Goal: Complete application form

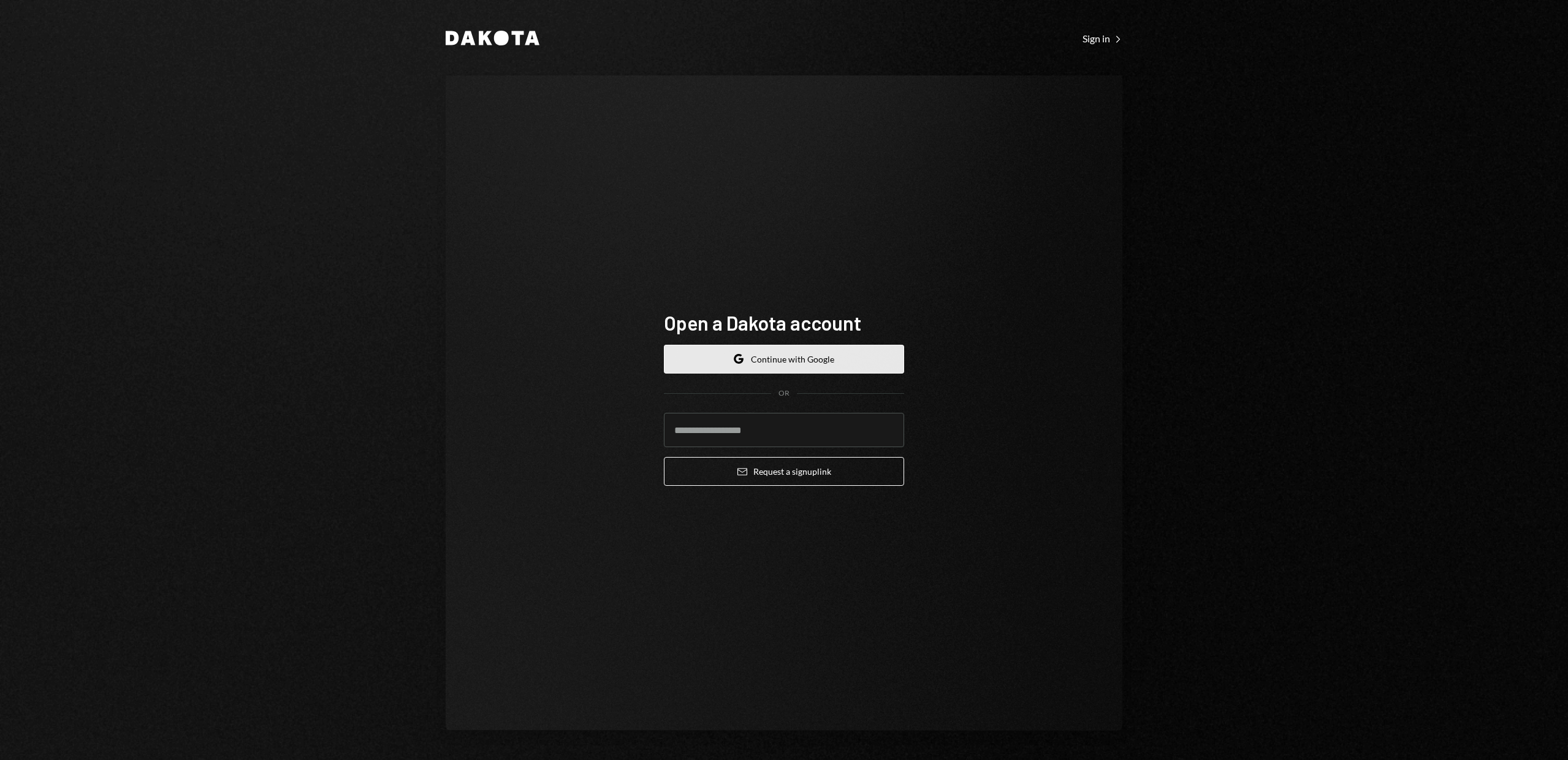
click at [767, 352] on button "Google Continue with Google" at bounding box center [784, 359] width 241 height 29
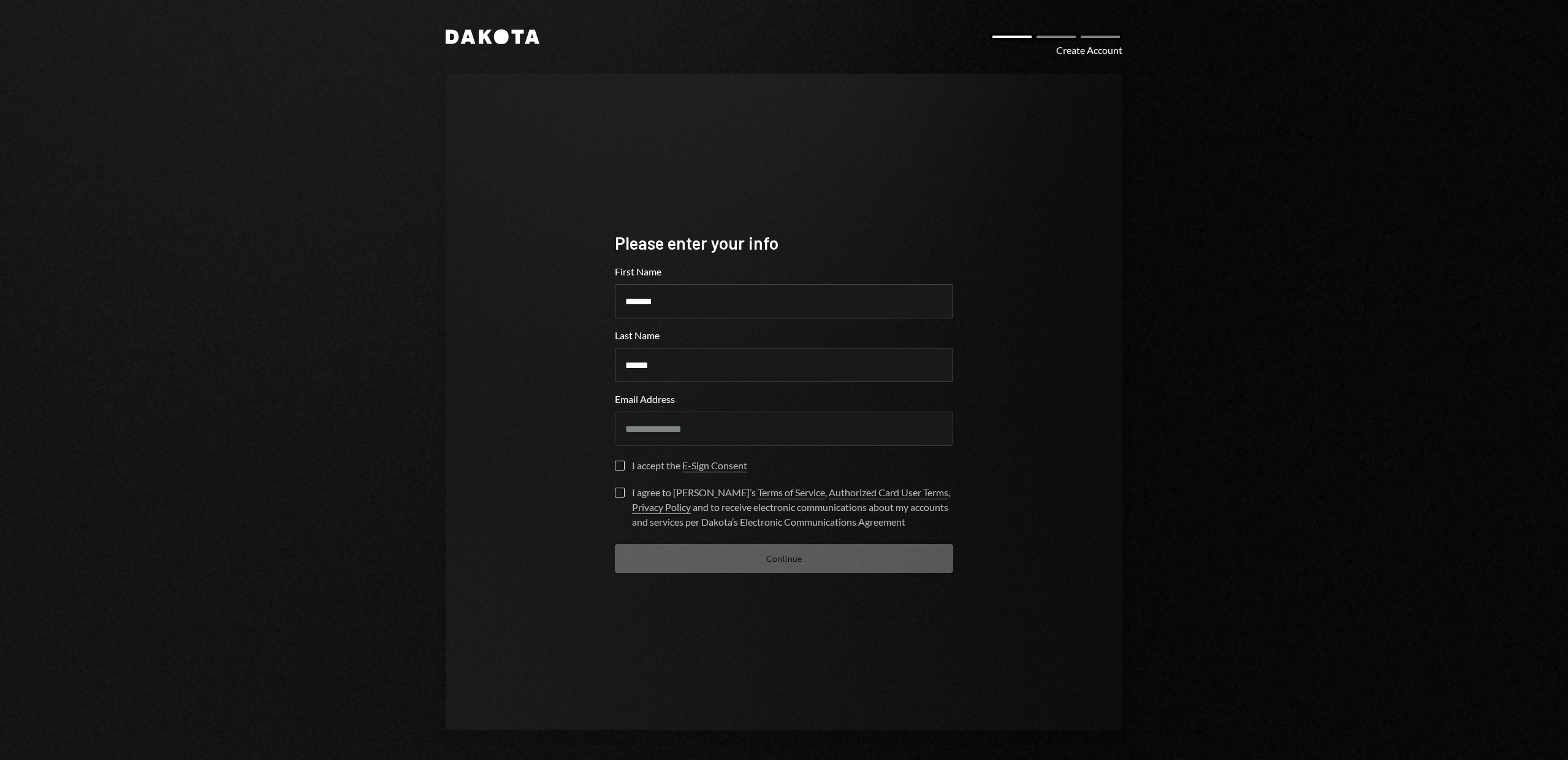
click at [618, 464] on button "I accept the E-Sign Consent" at bounding box center [620, 465] width 10 height 10
click at [618, 485] on form "**********" at bounding box center [784, 418] width 338 height 308
click at [617, 493] on button "I agree to [PERSON_NAME]’s Terms of Service , Authorized Card User Terms , Priv…" at bounding box center [620, 492] width 10 height 10
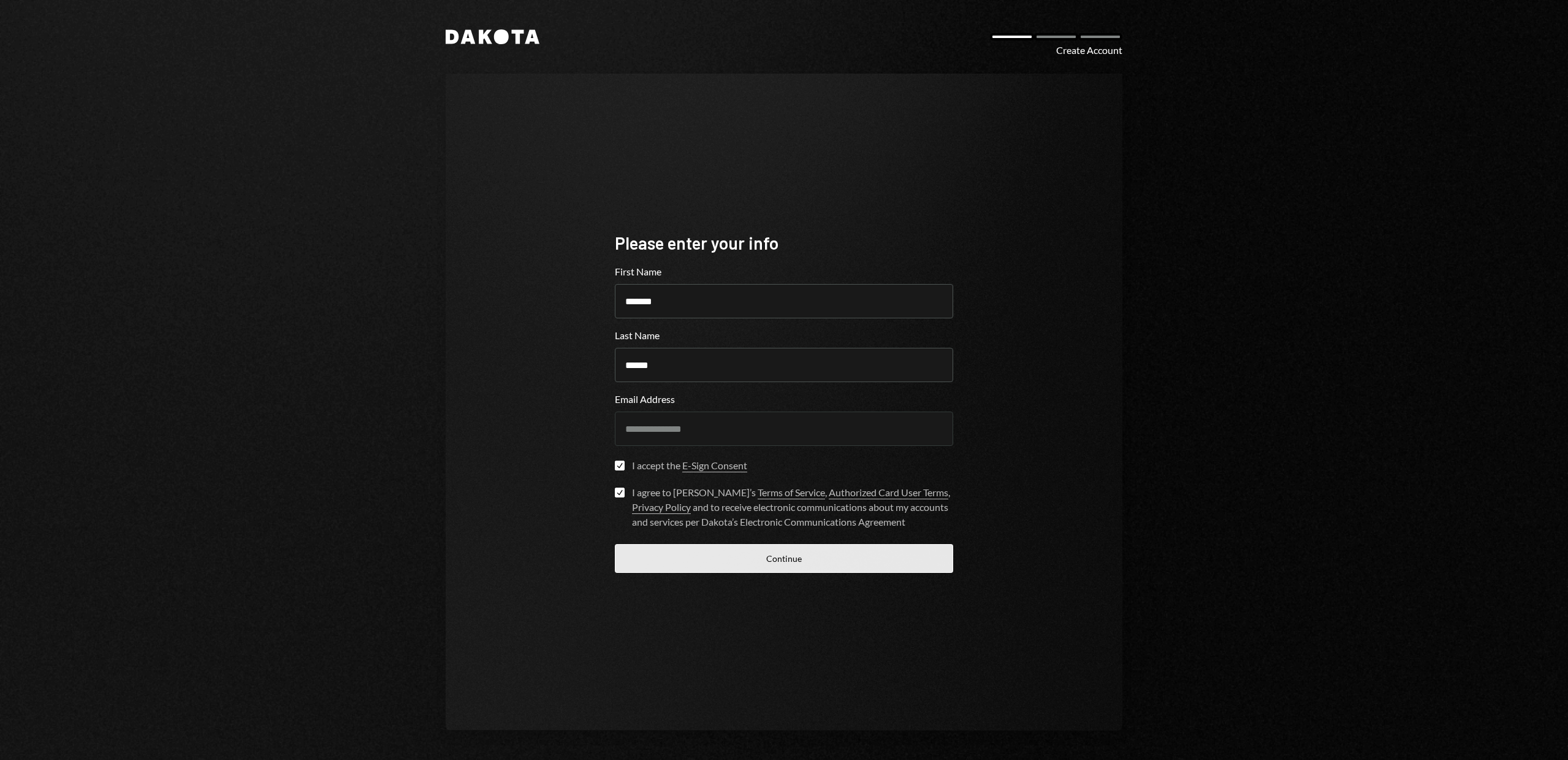
click at [722, 556] on button "Continue" at bounding box center [784, 559] width 338 height 29
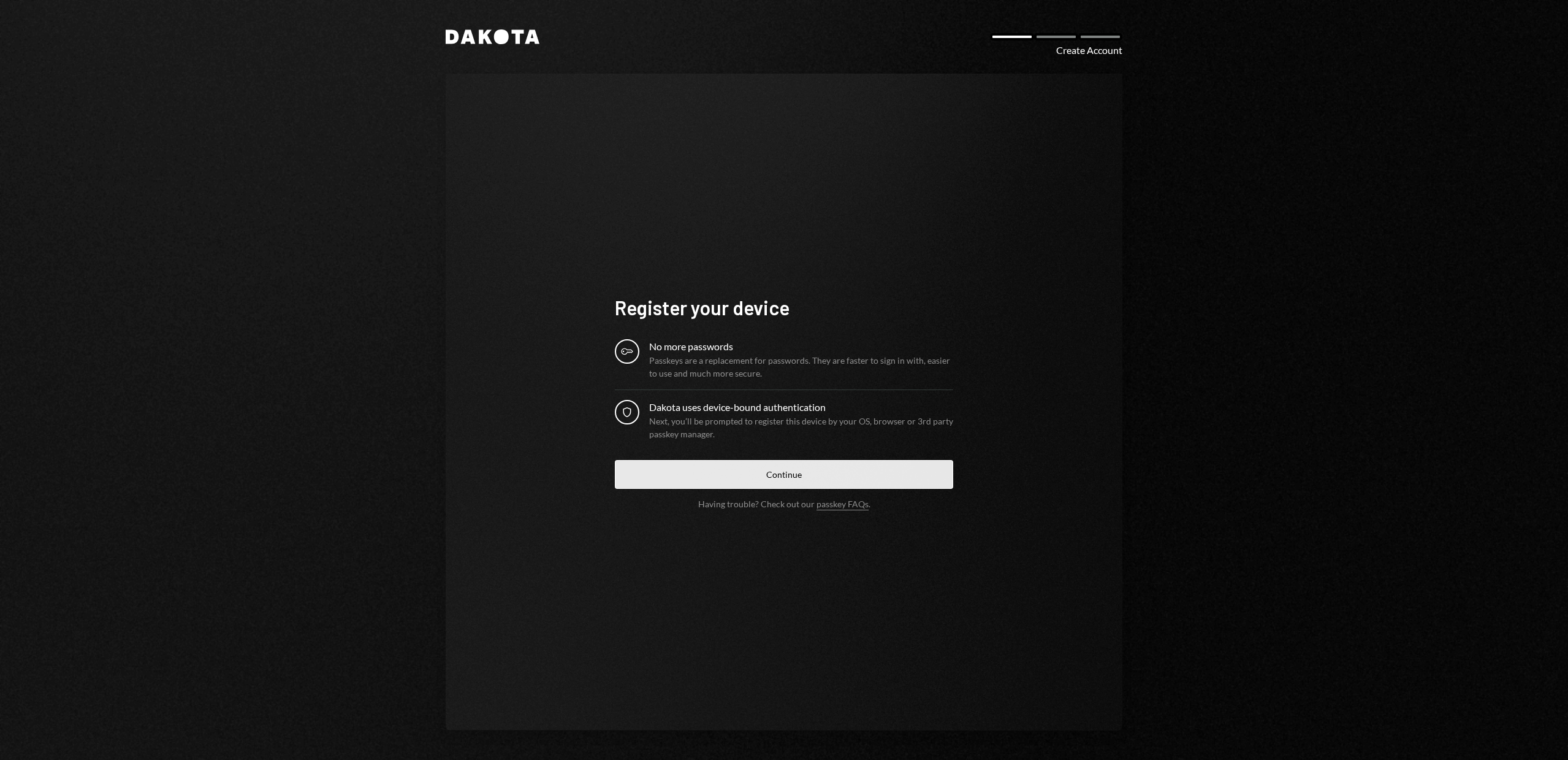
click at [804, 467] on button "Continue" at bounding box center [784, 475] width 338 height 29
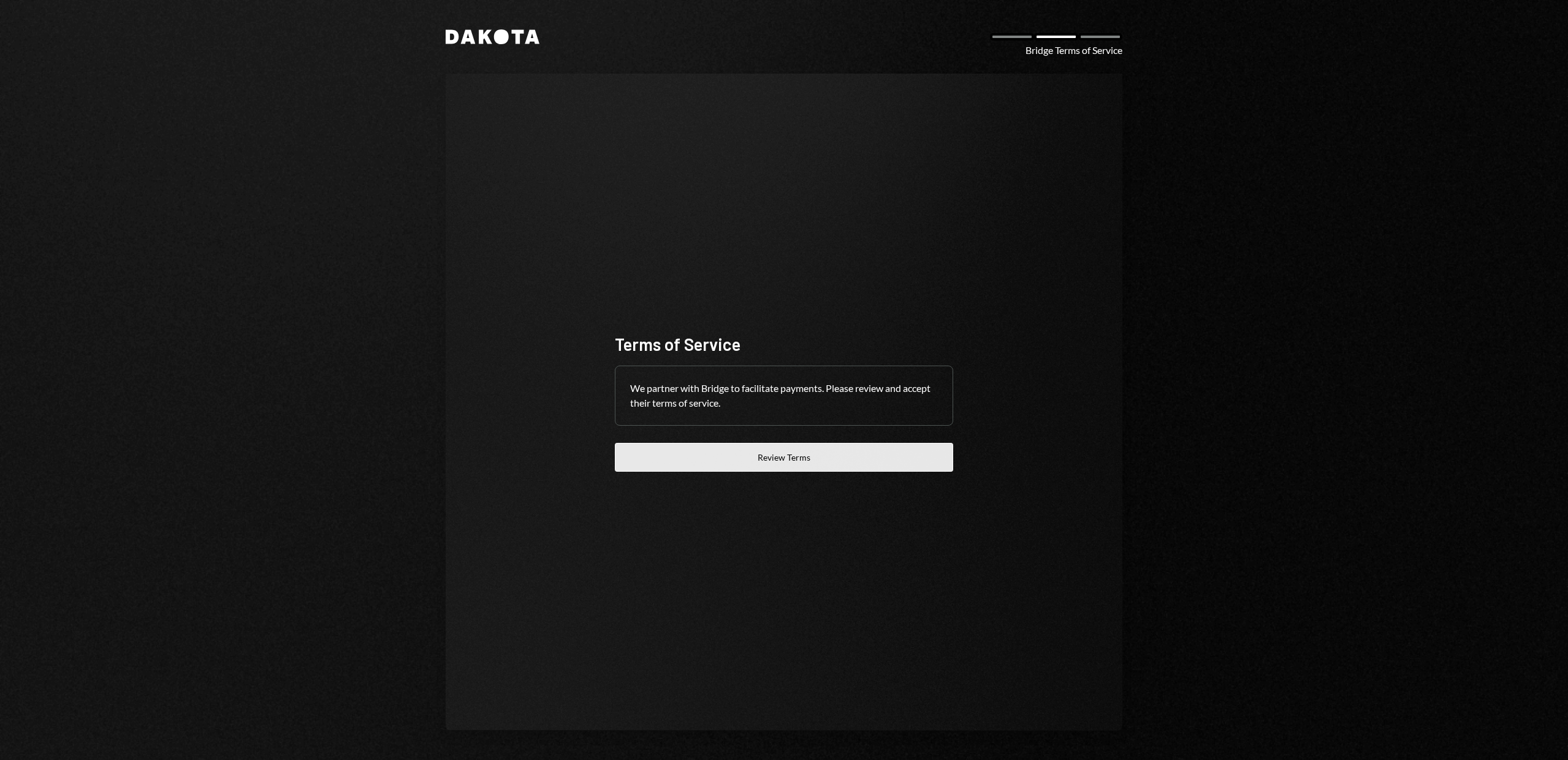
click at [836, 460] on button "Review Terms" at bounding box center [784, 457] width 338 height 29
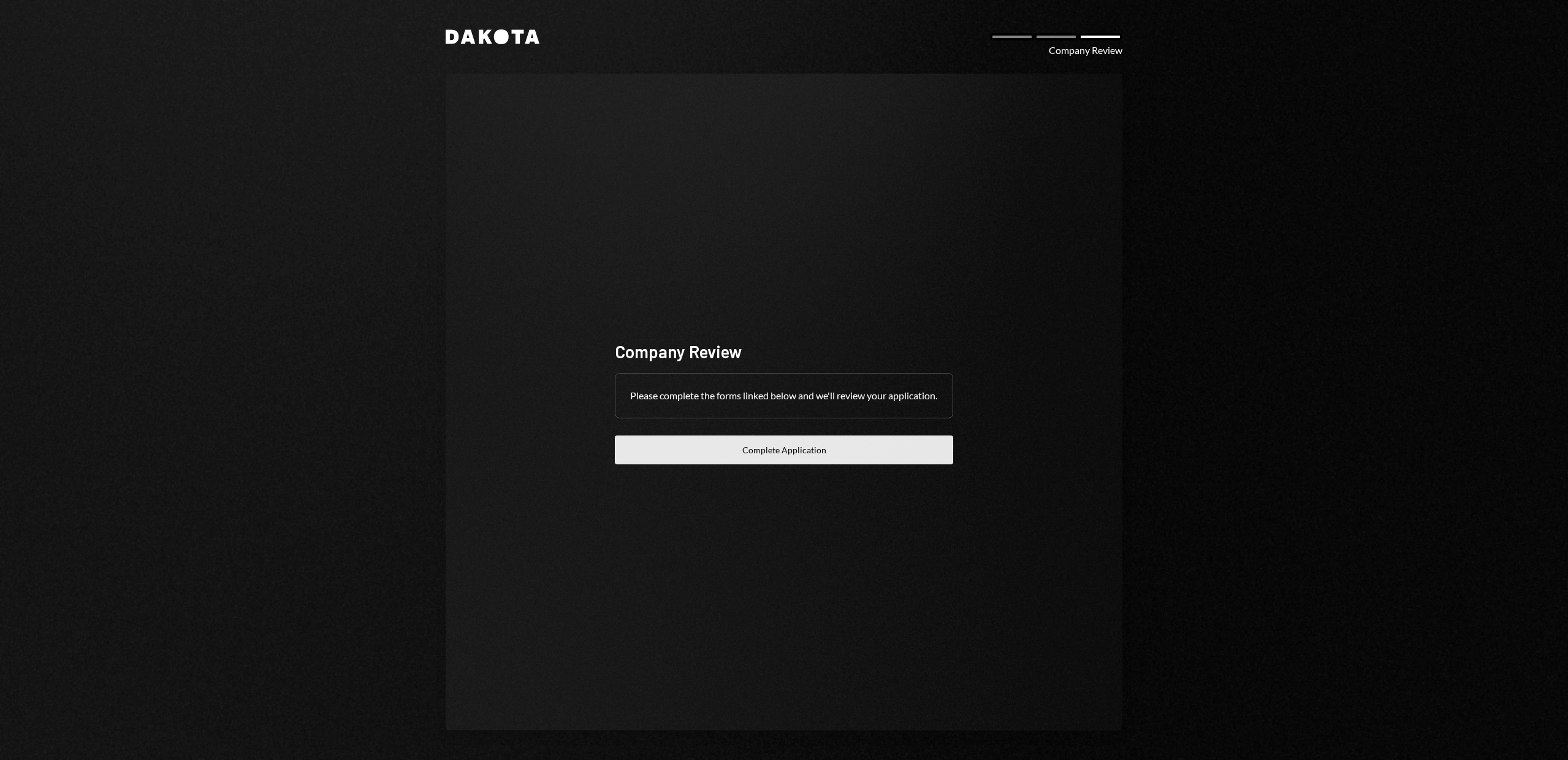
click at [863, 458] on button "Complete Application" at bounding box center [784, 450] width 338 height 29
